Goal: Check status: Check status

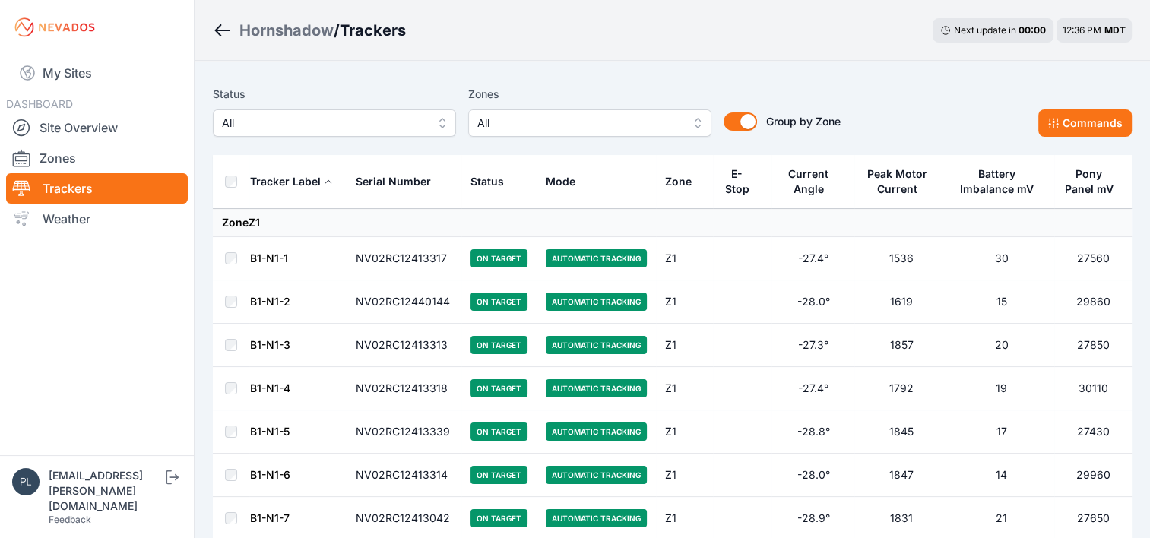
click at [406, 58] on div "Hornshadow / Trackers Next update in 00 : 00 12:36 PM MDT" at bounding box center [672, 30] width 955 height 61
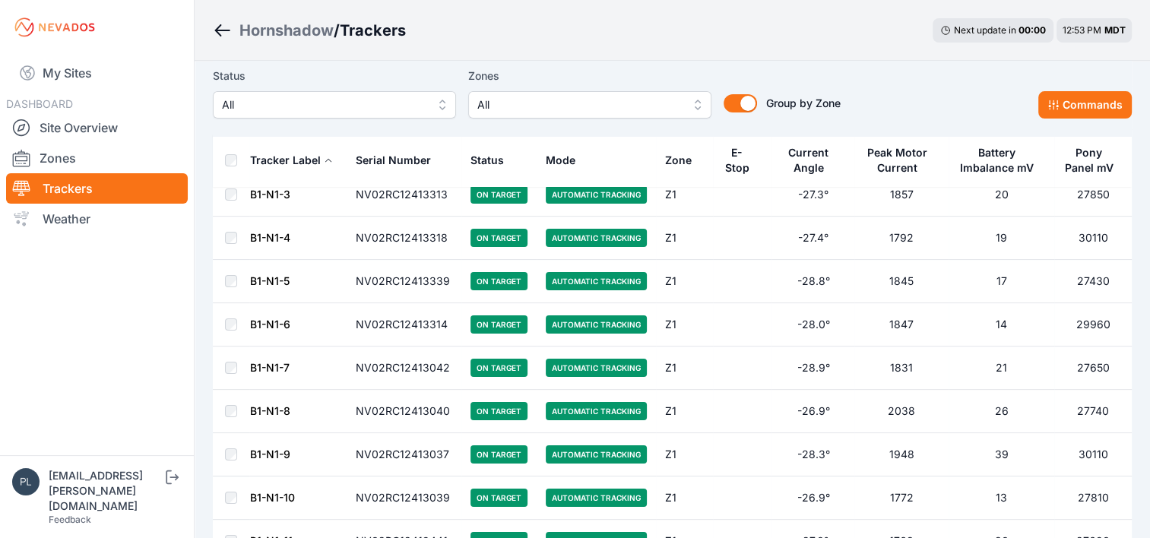
scroll to position [76, 0]
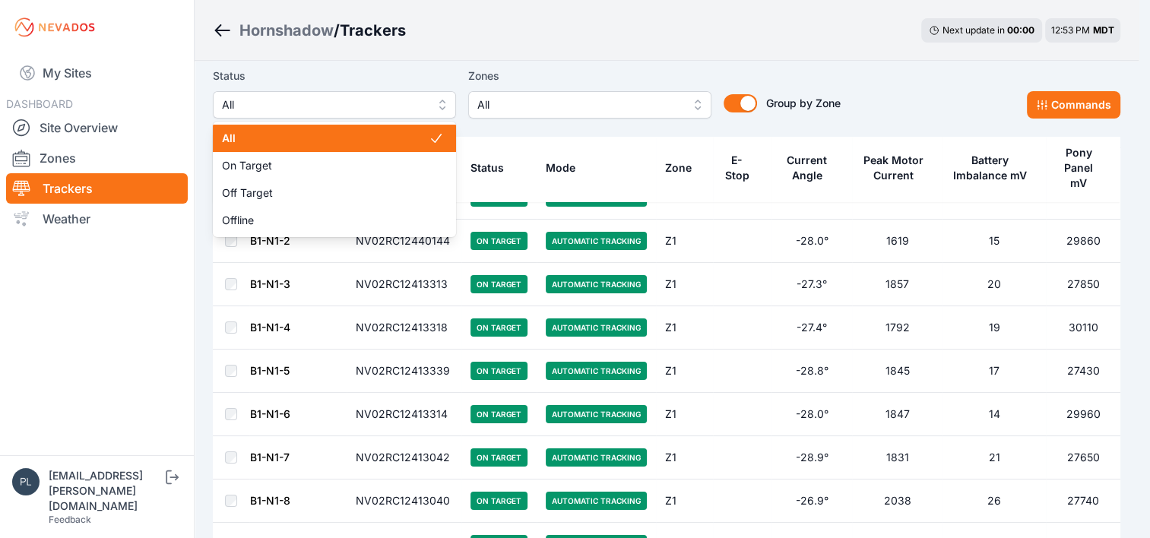
click at [333, 106] on span "All" at bounding box center [324, 105] width 204 height 18
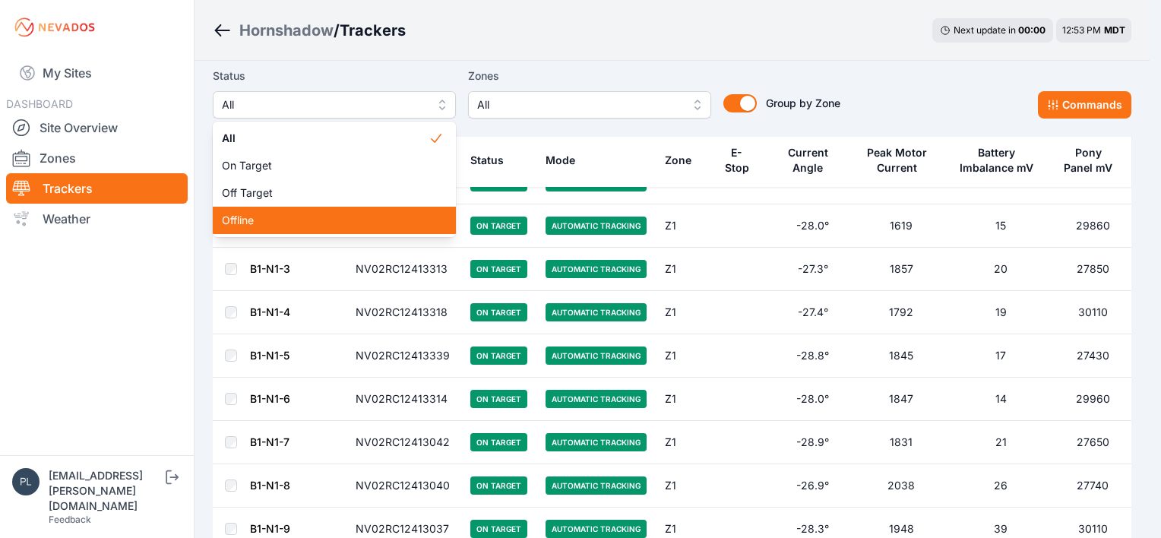
click at [264, 221] on span "Offline" at bounding box center [325, 220] width 207 height 15
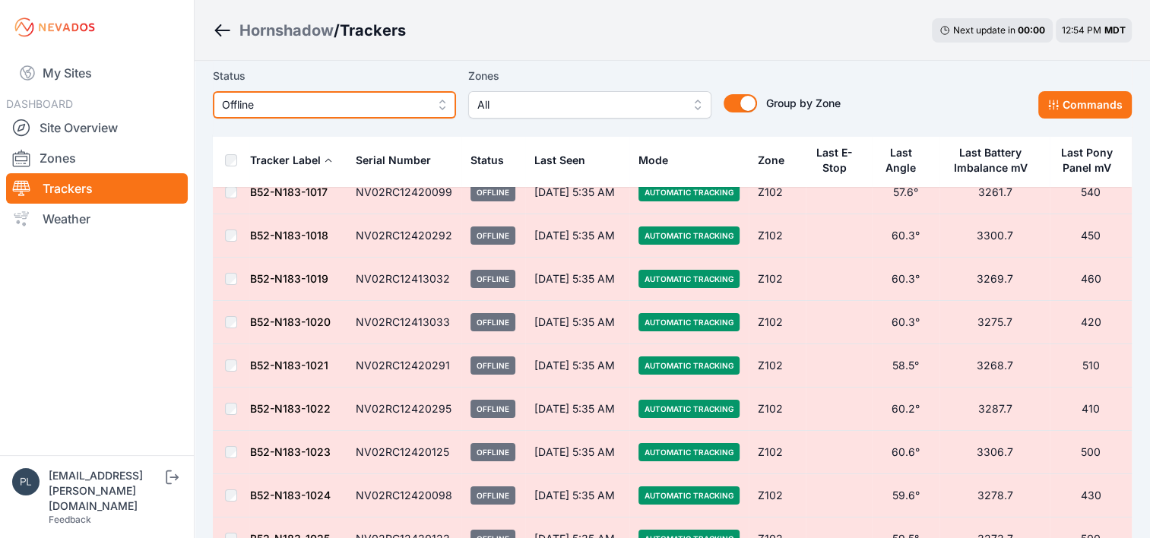
scroll to position [5752, 0]
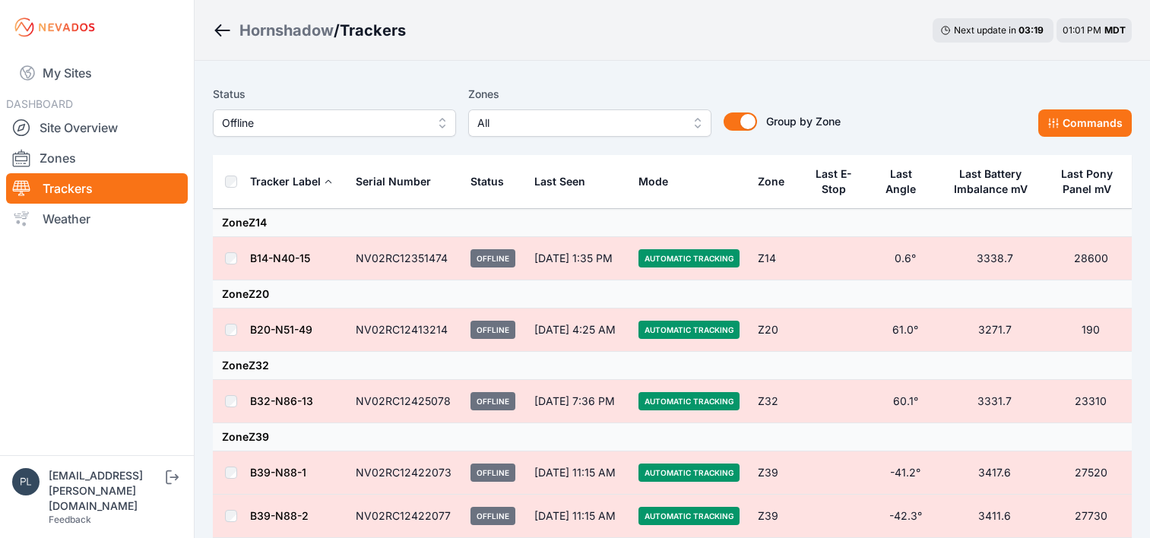
scroll to position [64, 0]
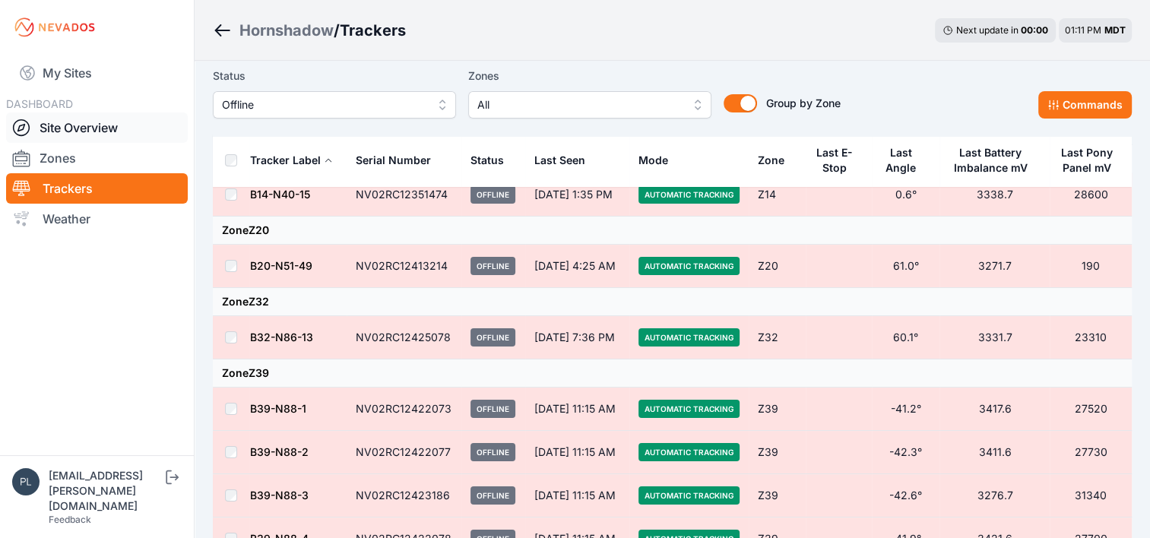
drag, startPoint x: 91, startPoint y: 126, endPoint x: 93, endPoint y: 134, distance: 8.7
click at [91, 126] on link "Site Overview" at bounding box center [97, 127] width 182 height 30
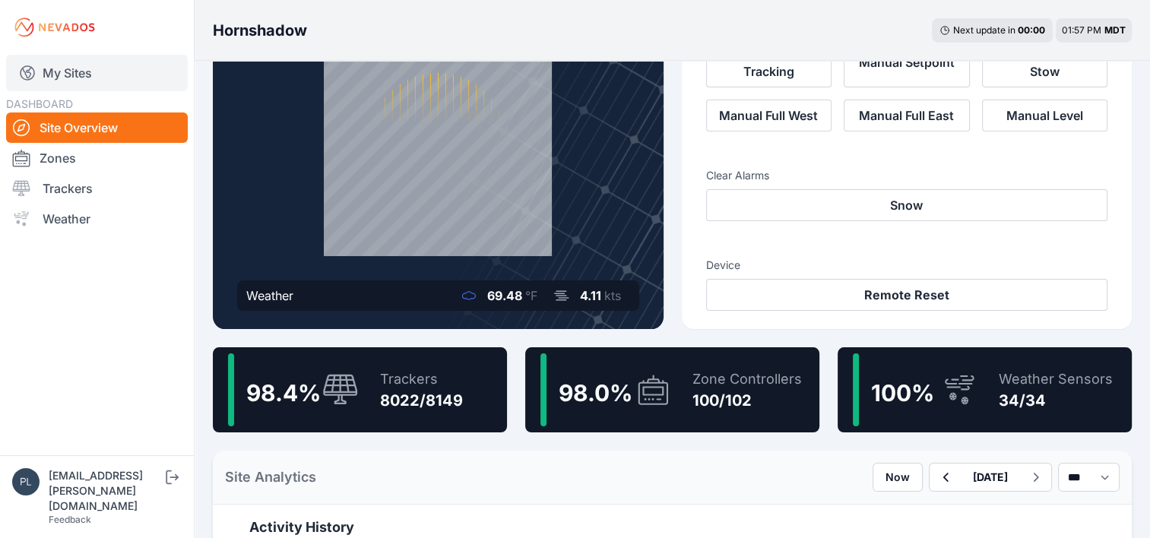
scroll to position [228, 0]
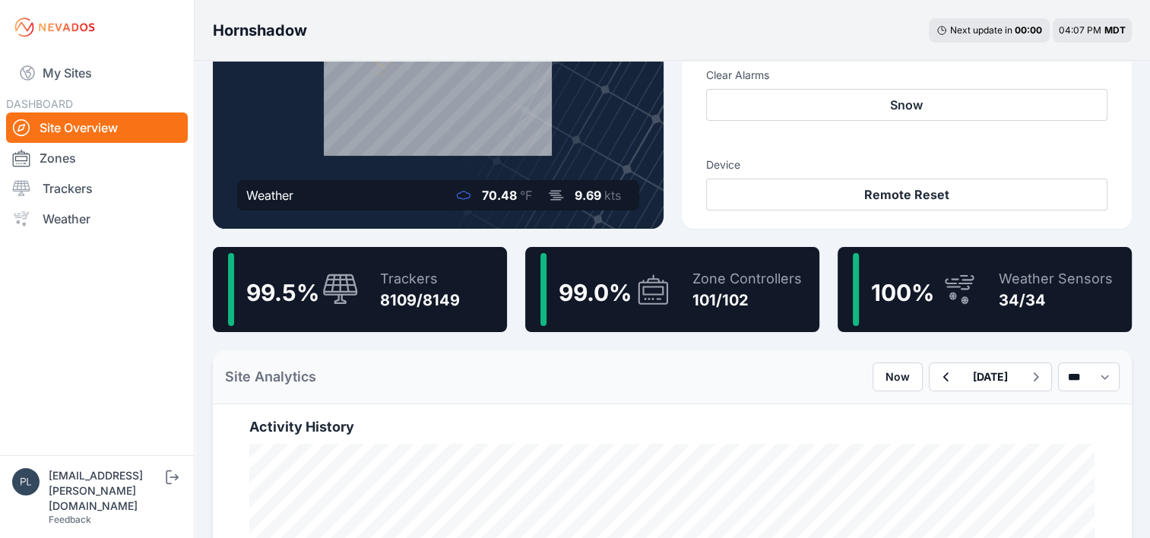
scroll to position [228, 0]
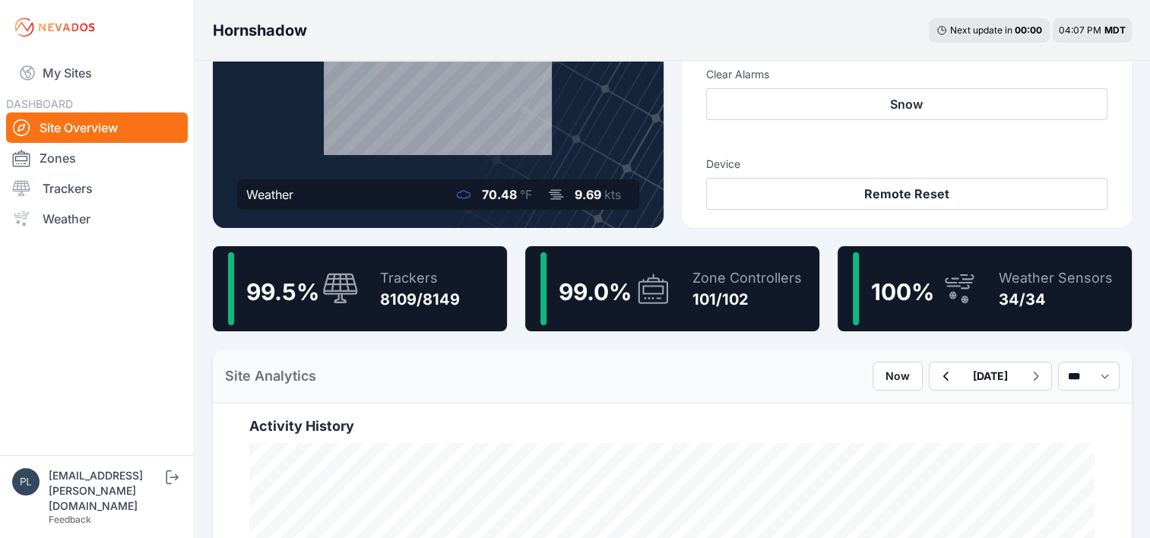
drag, startPoint x: 593, startPoint y: 297, endPoint x: 334, endPoint y: 1, distance: 393.1
click at [593, 297] on span "99.0 %" at bounding box center [594, 291] width 73 height 27
